Goal: Task Accomplishment & Management: Complete application form

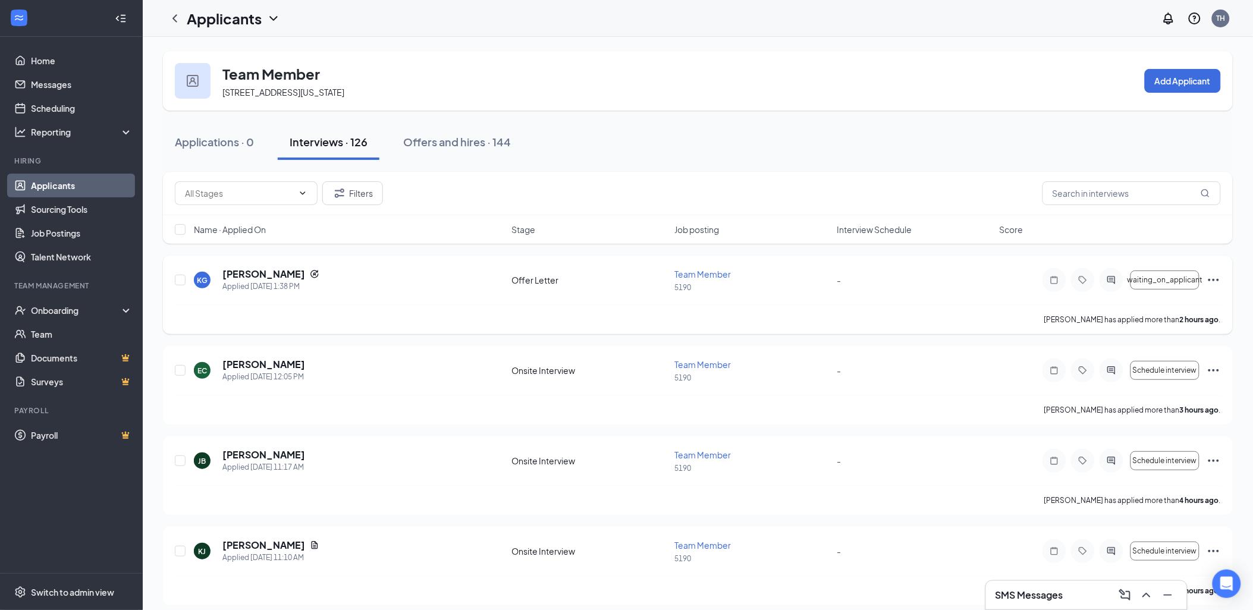
click at [1003, 289] on div "KG [PERSON_NAME] Applied [DATE] 1:38 PM Offer Letter Team Member 5190 - waiting…" at bounding box center [698, 286] width 1046 height 37
click at [80, 186] on link "Applicants" at bounding box center [82, 186] width 102 height 24
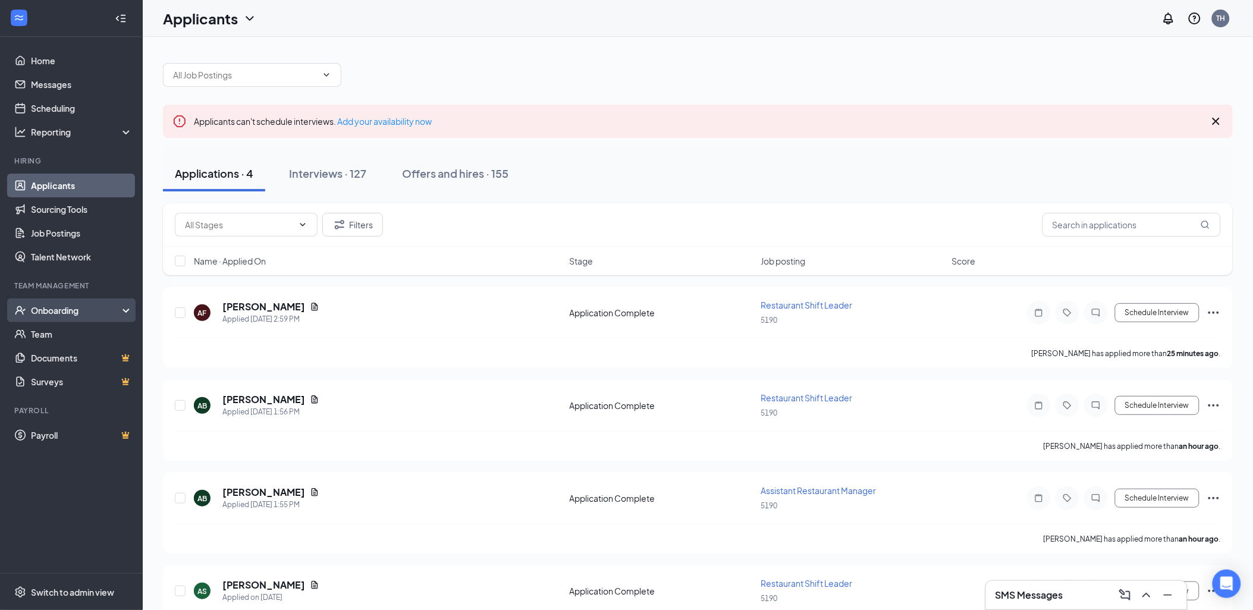
click at [81, 310] on div "Onboarding" at bounding box center [77, 310] width 92 height 12
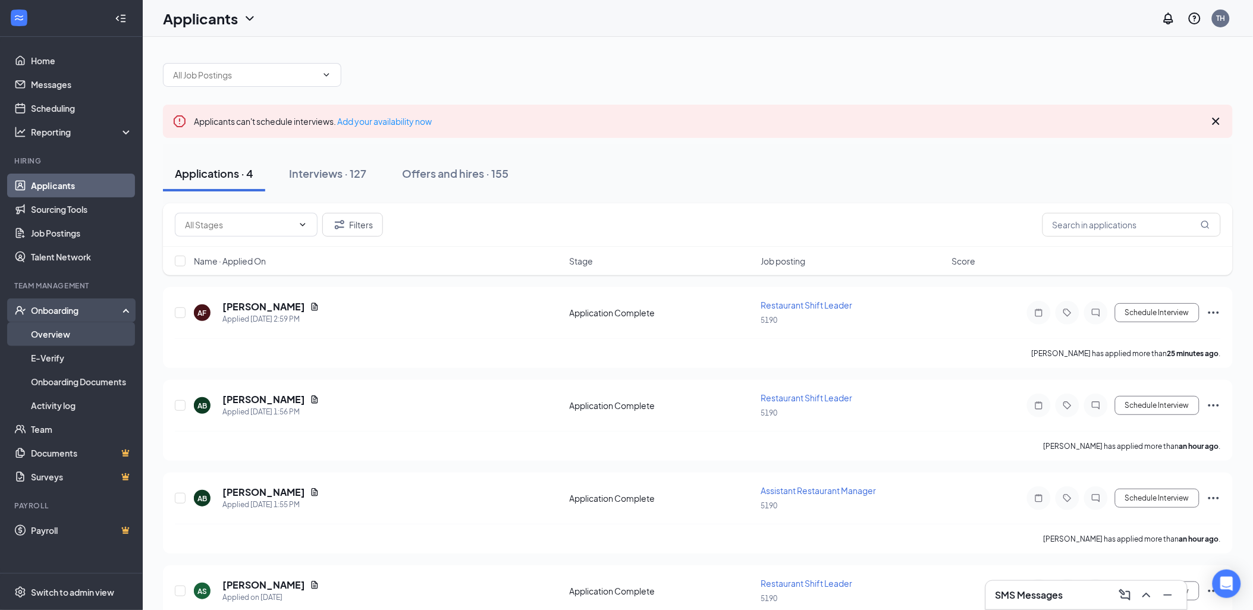
click at [85, 330] on link "Overview" at bounding box center [82, 334] width 102 height 24
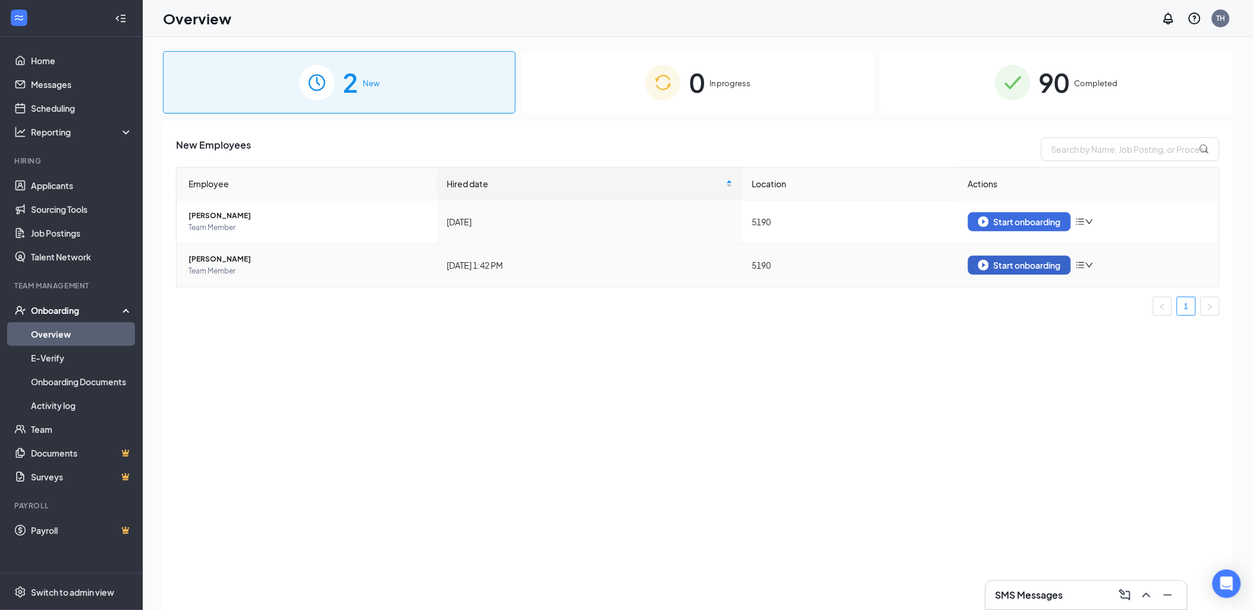
click at [1038, 265] on div "Start onboarding" at bounding box center [1019, 265] width 83 height 11
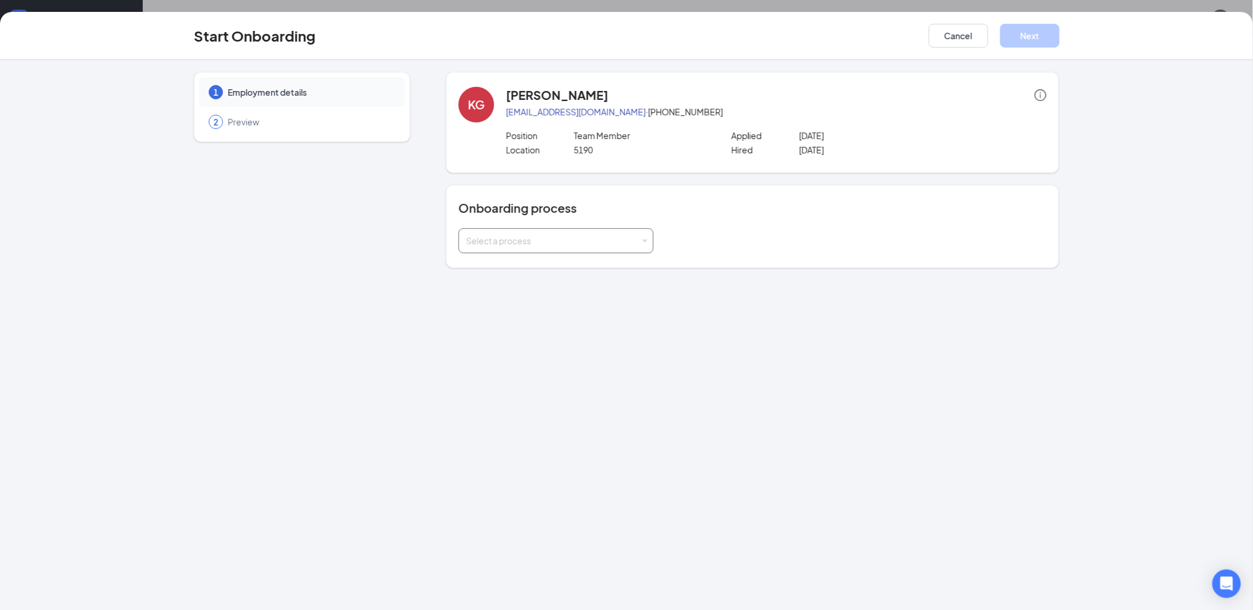
click at [478, 236] on div "Select a process" at bounding box center [553, 241] width 174 height 12
click at [563, 269] on li "Rackson Onboarding" at bounding box center [555, 265] width 195 height 21
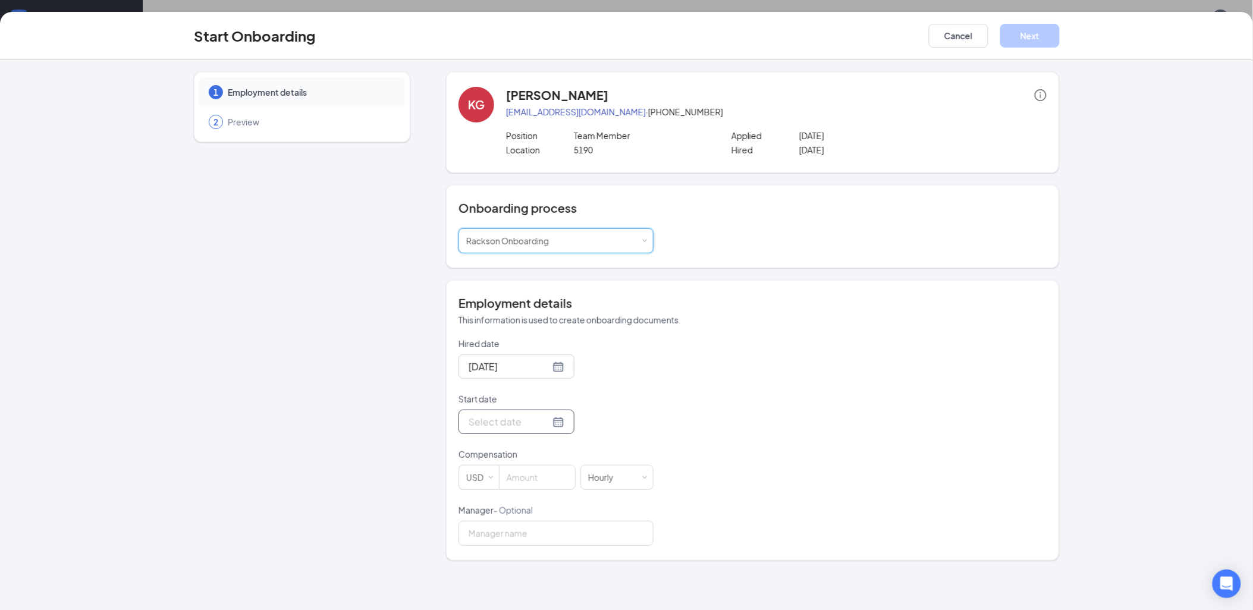
click at [485, 419] on input "Start date" at bounding box center [509, 421] width 81 height 15
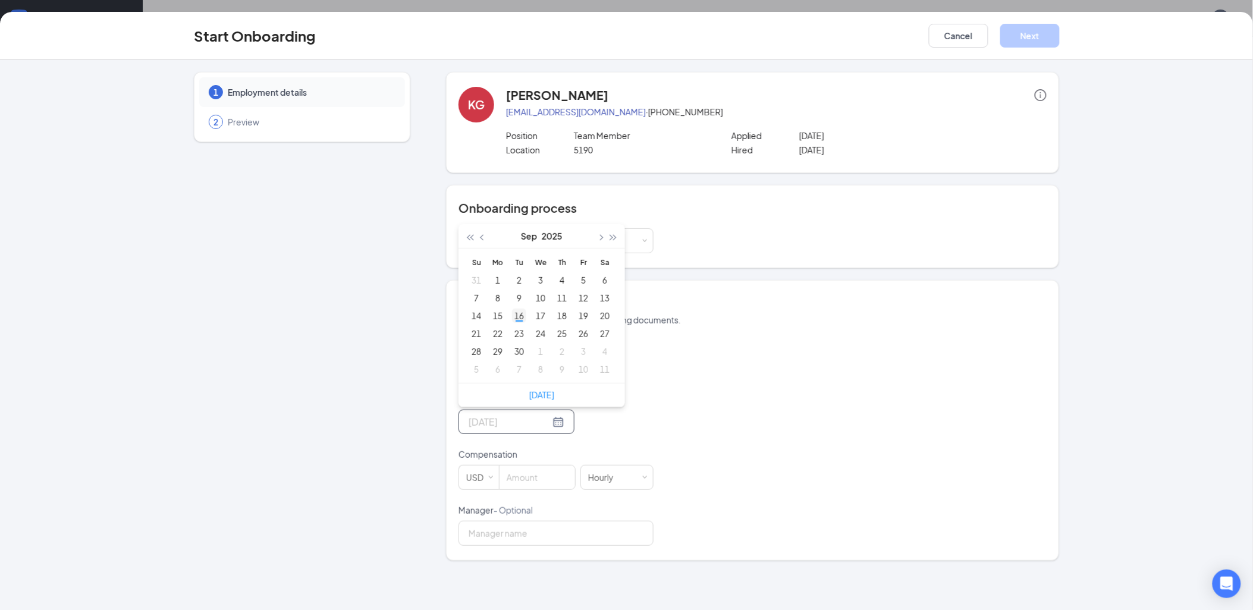
type input "[DATE]"
click at [516, 319] on div "16" at bounding box center [519, 316] width 14 height 14
click at [540, 474] on input at bounding box center [537, 478] width 76 height 24
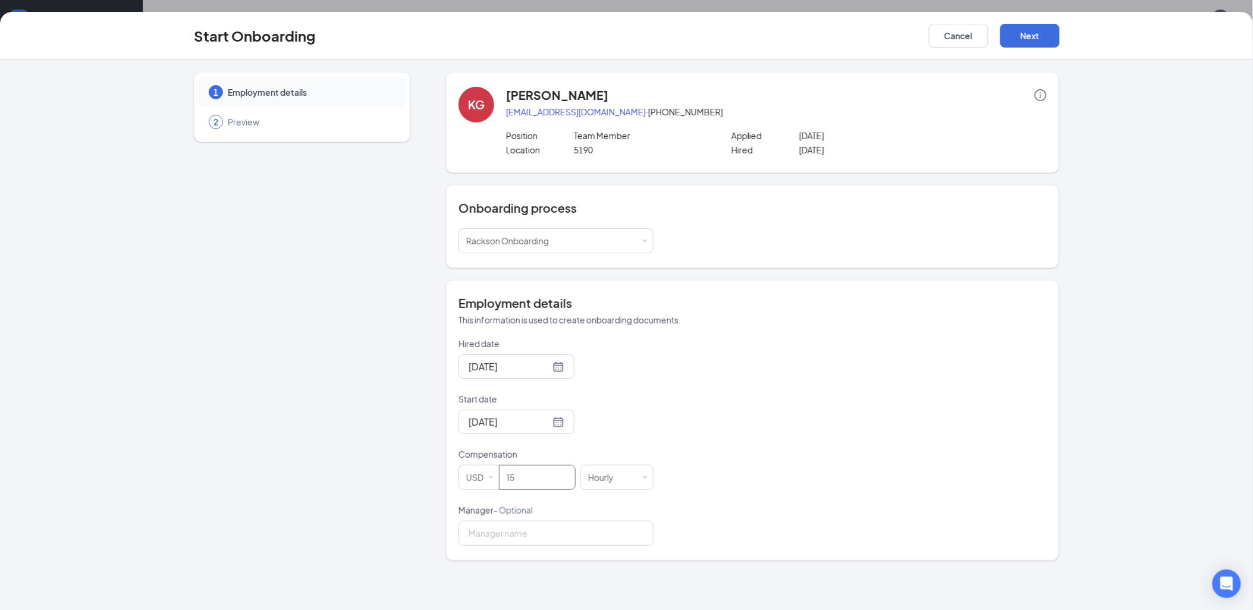
scroll to position [54, 0]
type input "15"
click at [762, 439] on div "Hired date [DATE] Start date [DATE] [DATE] Su Mo Tu We Th Fr Sa 31 1 2 3 4 5 6 …" at bounding box center [752, 442] width 588 height 208
click at [1039, 40] on button "Next" at bounding box center [1029, 36] width 59 height 24
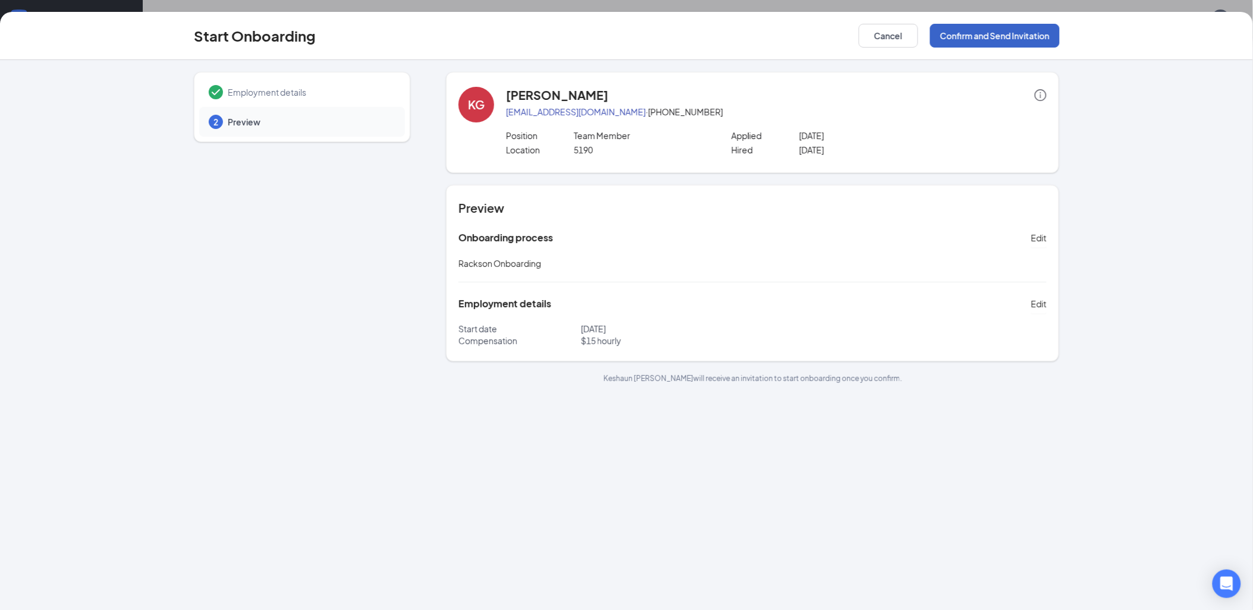
click at [1032, 43] on button "Confirm and Send Invitation" at bounding box center [995, 36] width 130 height 24
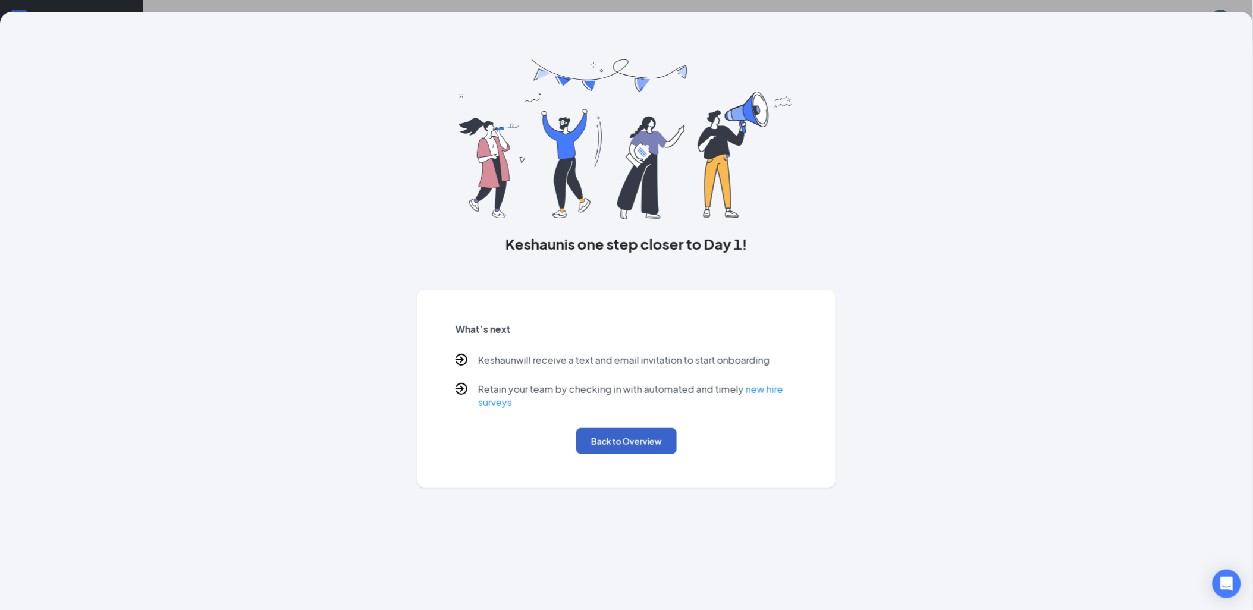
click at [647, 438] on button "Back to Overview" at bounding box center [626, 441] width 100 height 26
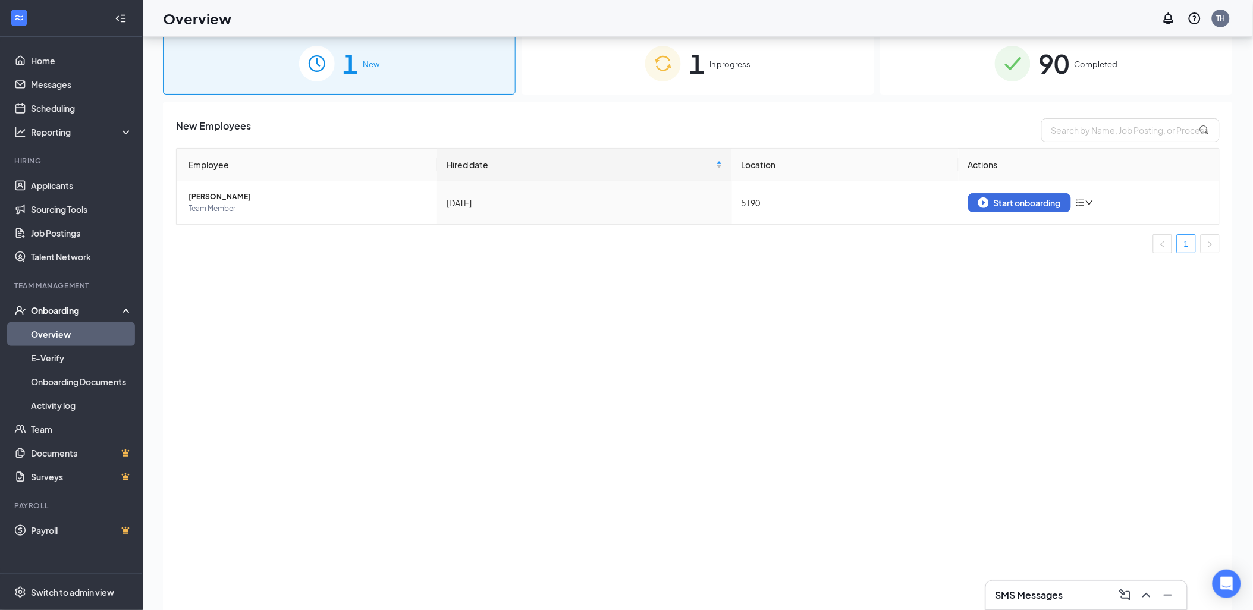
scroll to position [0, 0]
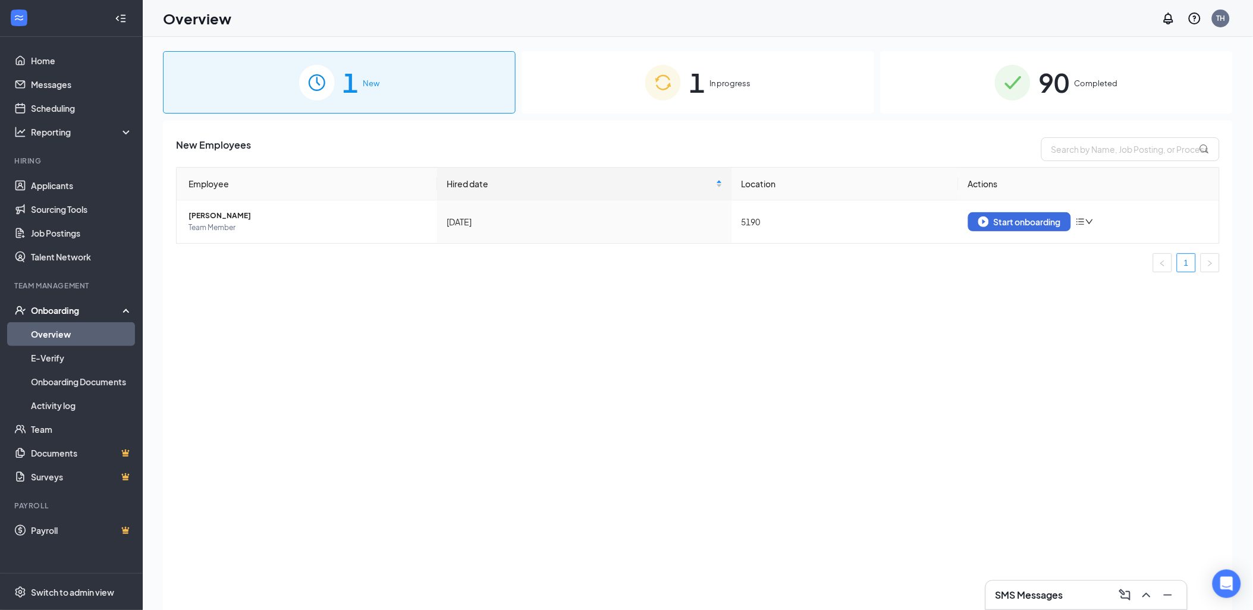
click at [693, 99] on span "1" at bounding box center [696, 82] width 15 height 41
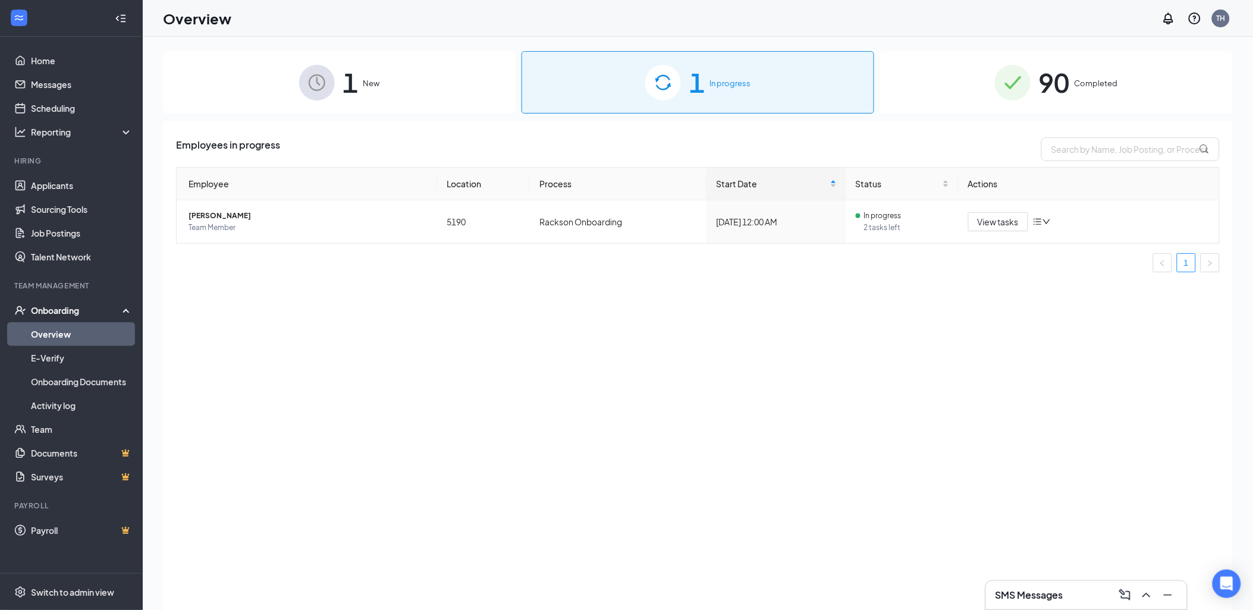
click at [372, 86] on span "New" at bounding box center [371, 83] width 17 height 12
